Goal: Transaction & Acquisition: Purchase product/service

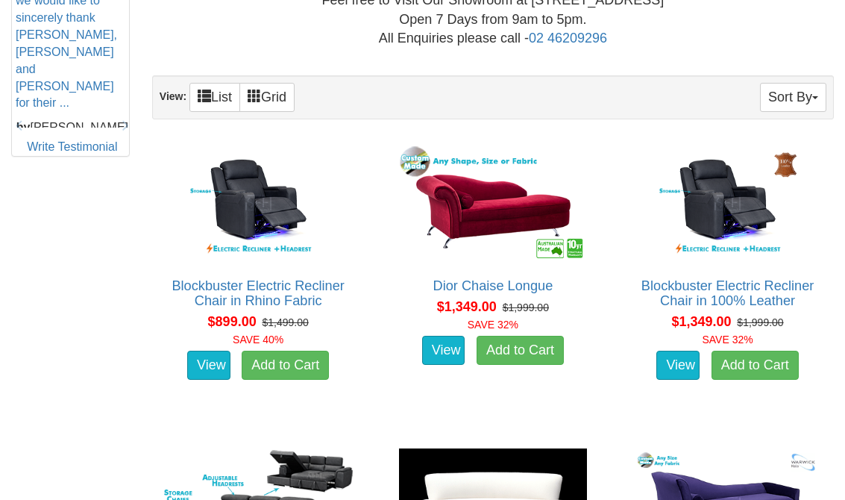
scroll to position [748, 0]
click at [718, 289] on link "Blockbuster Electric Recliner Chair in 100% Leather" at bounding box center [727, 293] width 172 height 30
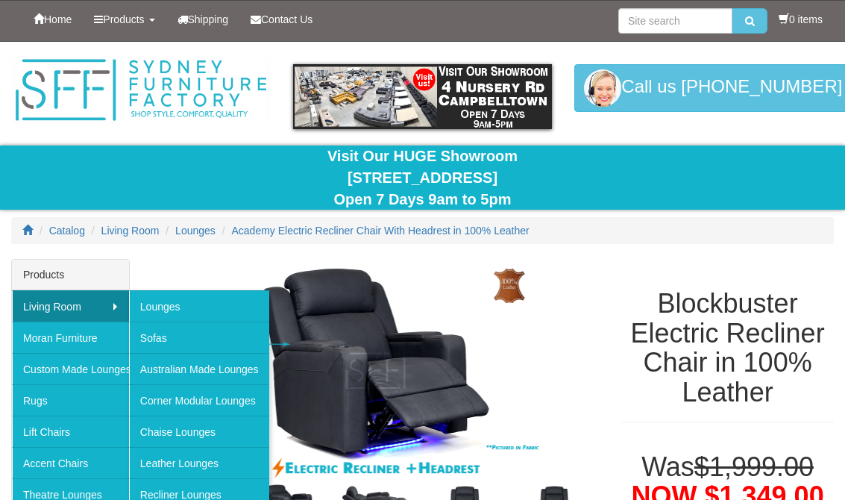
click at [181, 299] on link "Lounges" at bounding box center [199, 305] width 140 height 31
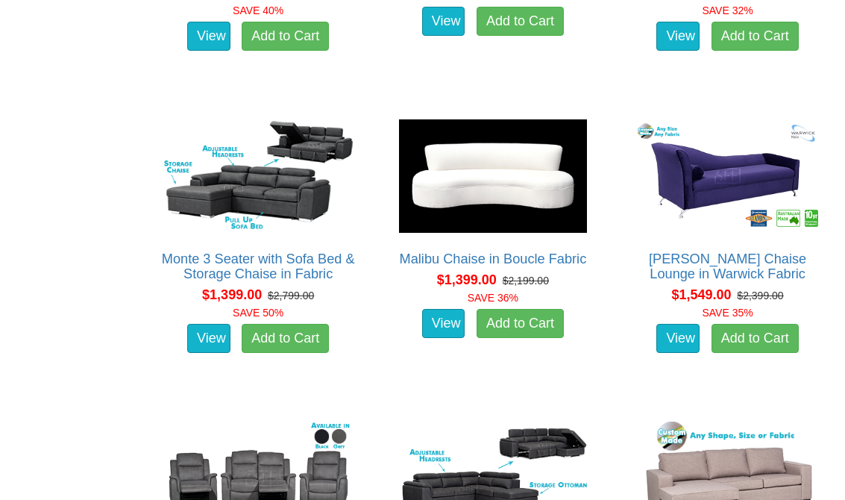
scroll to position [1077, 0]
click at [265, 253] on link "Monte 3 Seater with Sofa Bed & Storage Chaise in Fabric" at bounding box center [258, 266] width 193 height 30
